Goal: Obtain resource: Download file/media

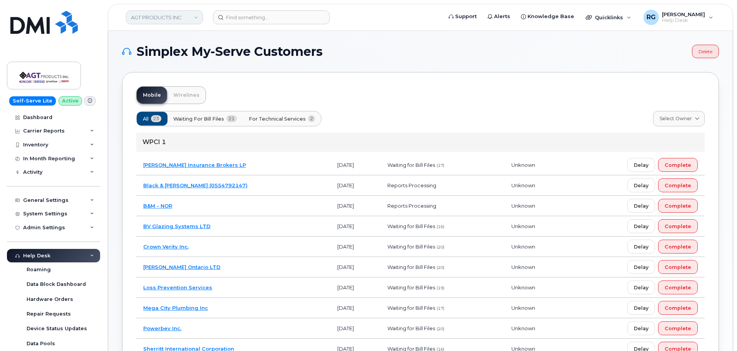
click at [144, 19] on link "AGT PRODUCTS INC" at bounding box center [164, 17] width 77 height 14
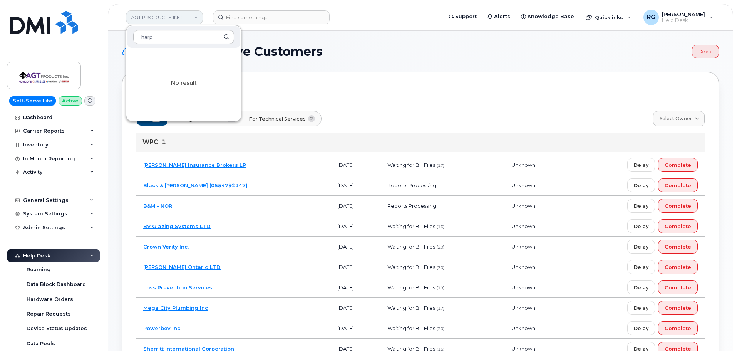
type input "harp"
click at [144, 19] on link "AGT PRODUCTS INC" at bounding box center [164, 17] width 77 height 14
drag, startPoint x: 160, startPoint y: 39, endPoint x: 112, endPoint y: 33, distance: 48.9
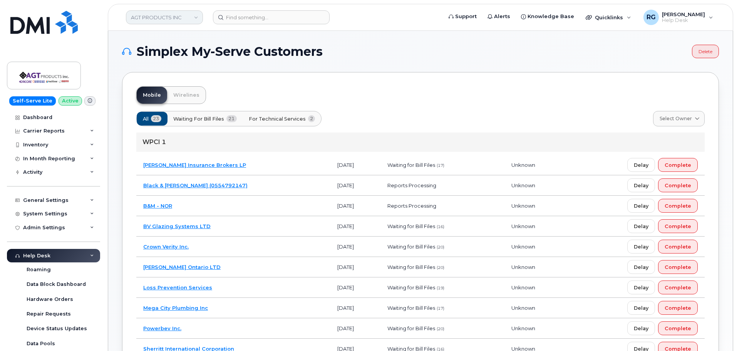
click at [145, 15] on link "AGT PRODUCTS INC" at bounding box center [164, 17] width 77 height 14
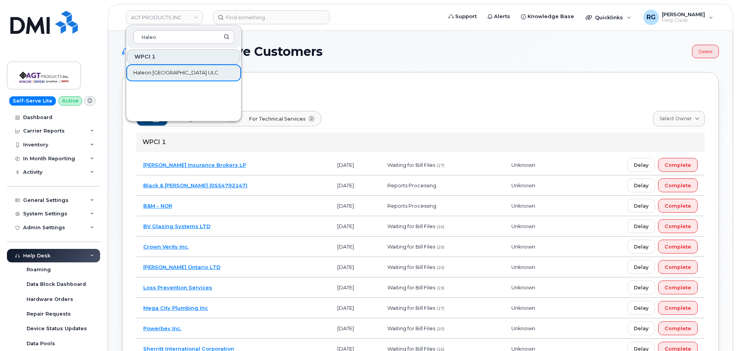
type input "Haleo"
click at [157, 74] on span "Haleon [GEOGRAPHIC_DATA] ULC" at bounding box center [175, 73] width 85 height 8
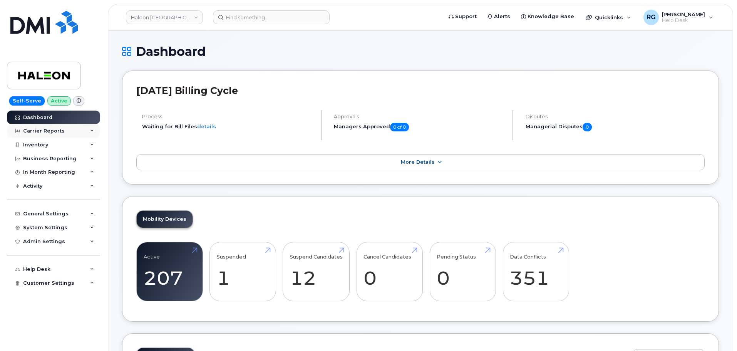
click at [44, 131] on div "Carrier Reports" at bounding box center [44, 131] width 42 height 6
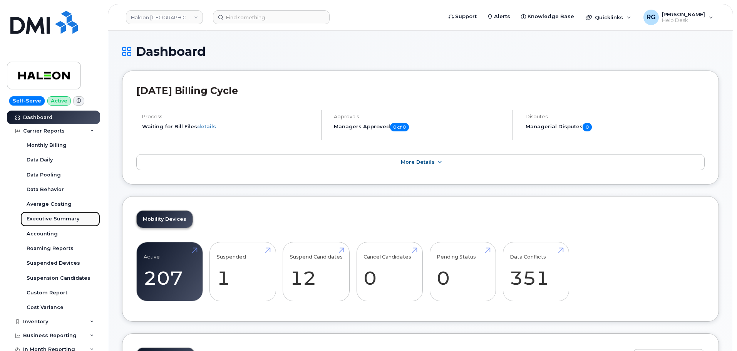
click at [52, 218] on div "Executive Summary" at bounding box center [53, 218] width 53 height 7
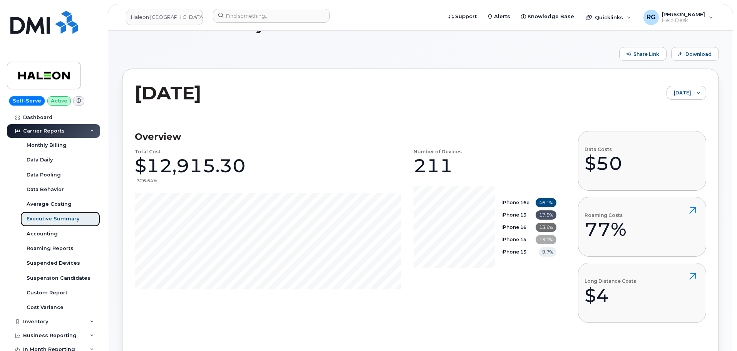
scroll to position [39, 0]
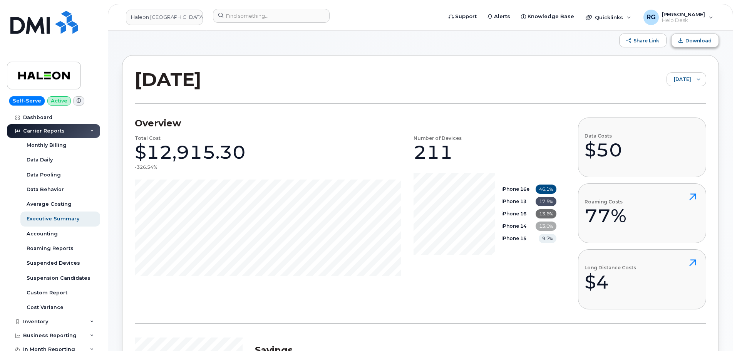
click at [687, 41] on button "Download" at bounding box center [695, 40] width 48 height 14
click at [41, 129] on div "Carrier Reports" at bounding box center [44, 131] width 42 height 6
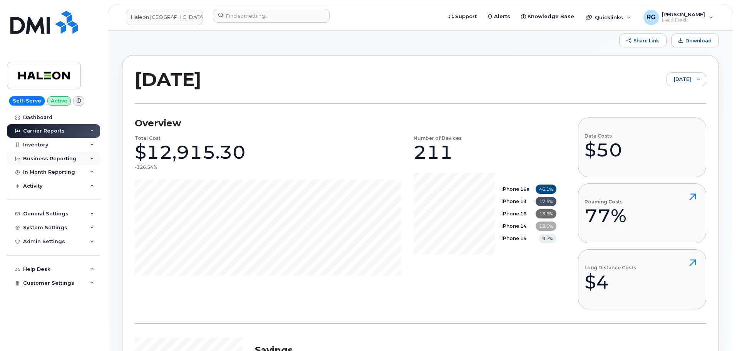
click at [53, 158] on div "Business Reporting" at bounding box center [50, 159] width 54 height 6
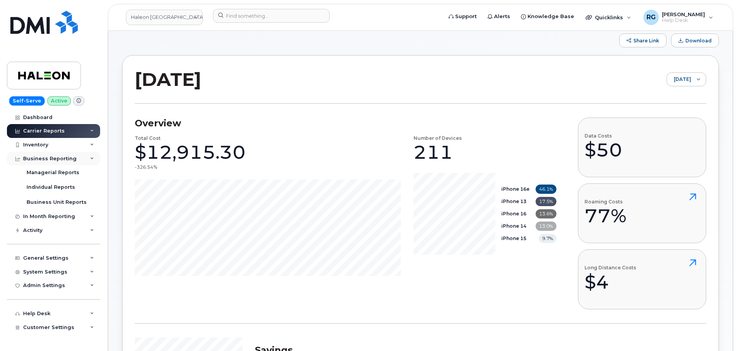
click at [53, 158] on div "Business Reporting" at bounding box center [50, 159] width 54 height 6
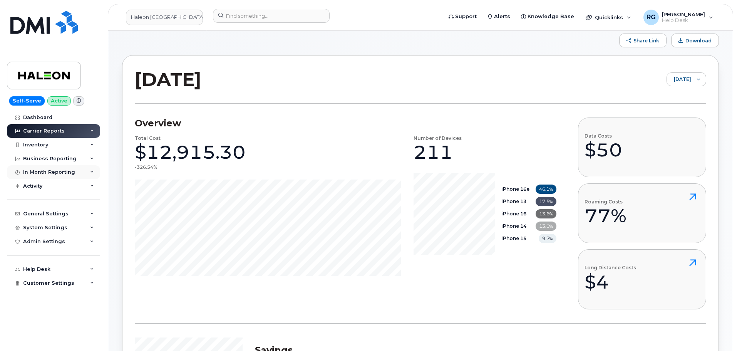
click at [47, 174] on div "In Month Reporting" at bounding box center [49, 172] width 52 height 6
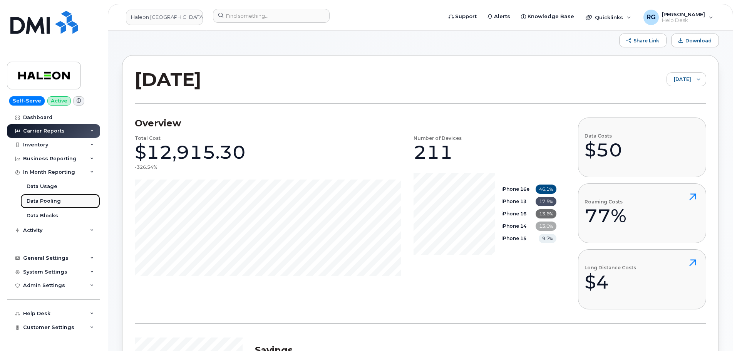
click at [52, 201] on div "Data Pooling" at bounding box center [44, 201] width 34 height 7
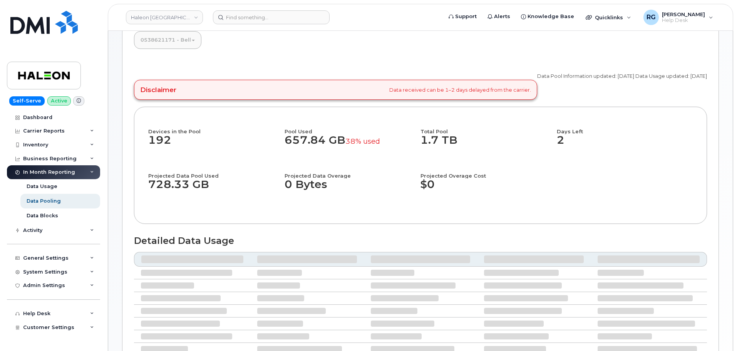
scroll to position [50, 0]
